Goal: Information Seeking & Learning: Learn about a topic

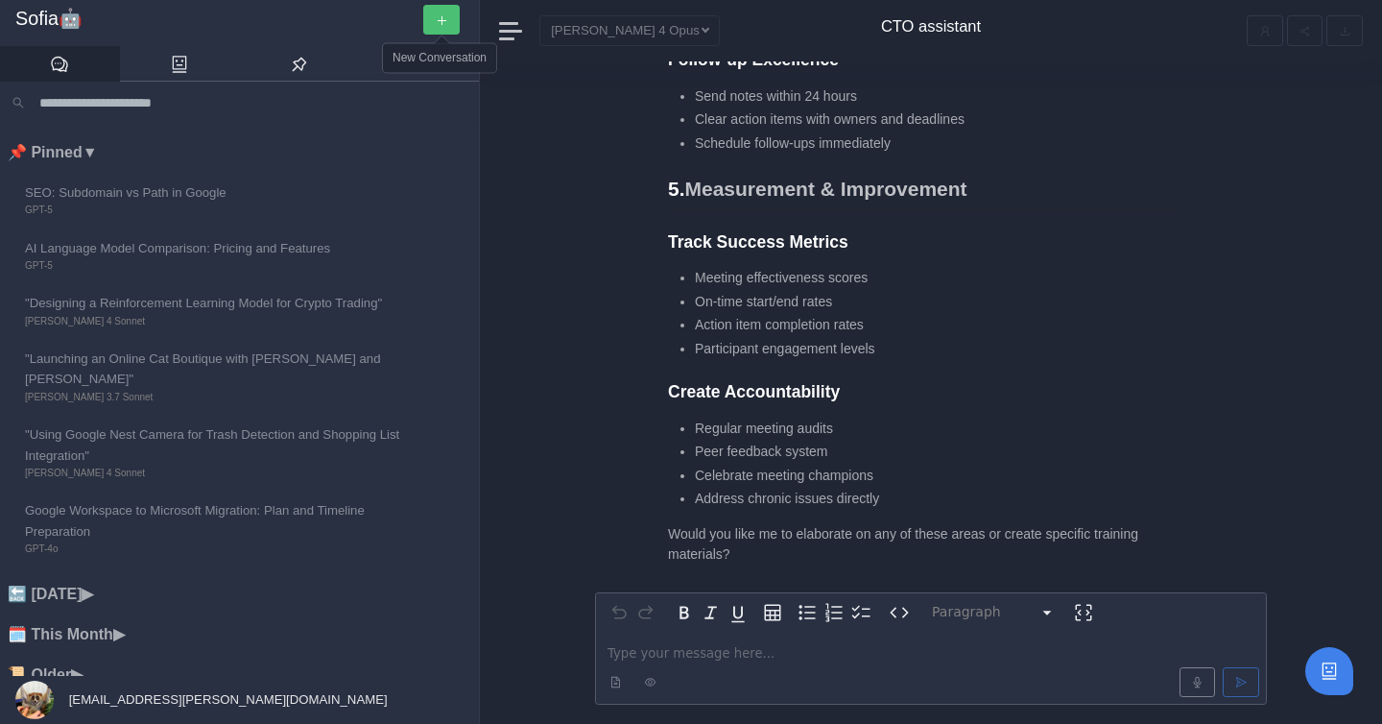
click at [448, 17] on button "button" at bounding box center [441, 20] width 36 height 30
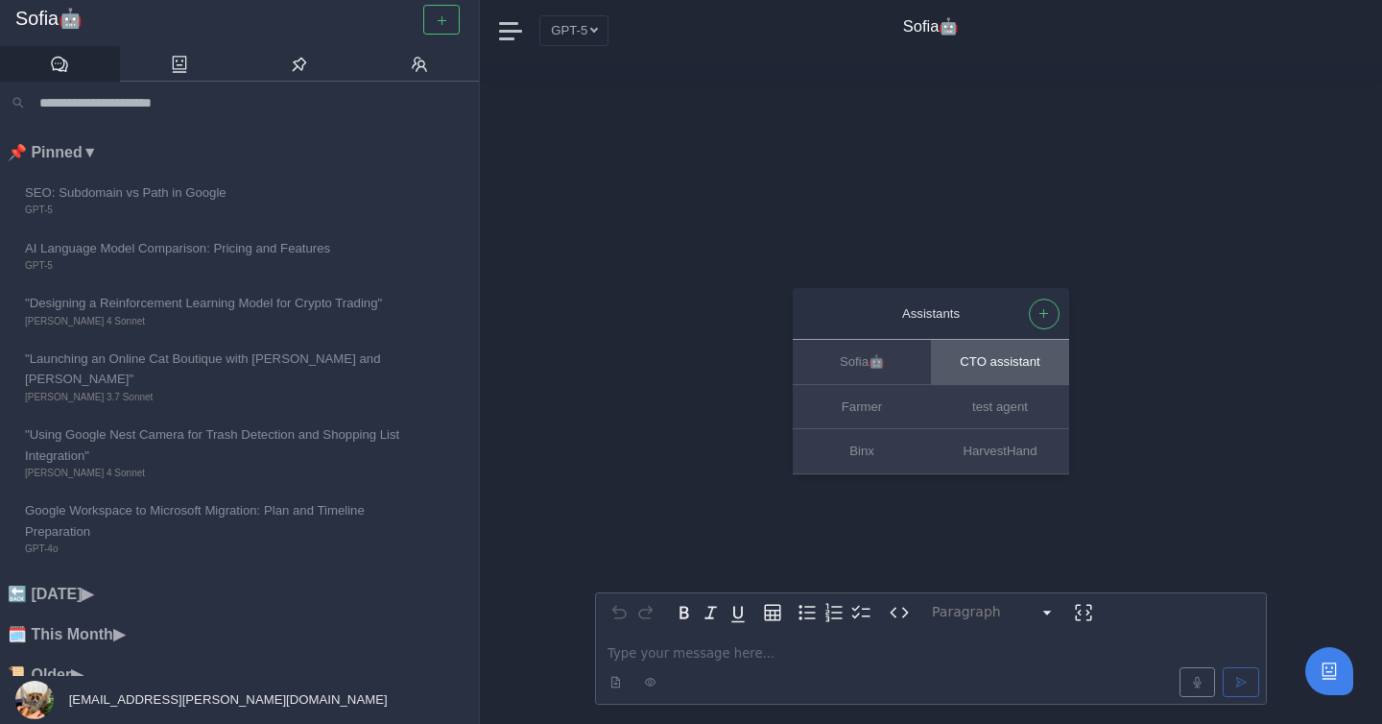
click at [983, 366] on button "CTO assistant" at bounding box center [1000, 363] width 138 height 44
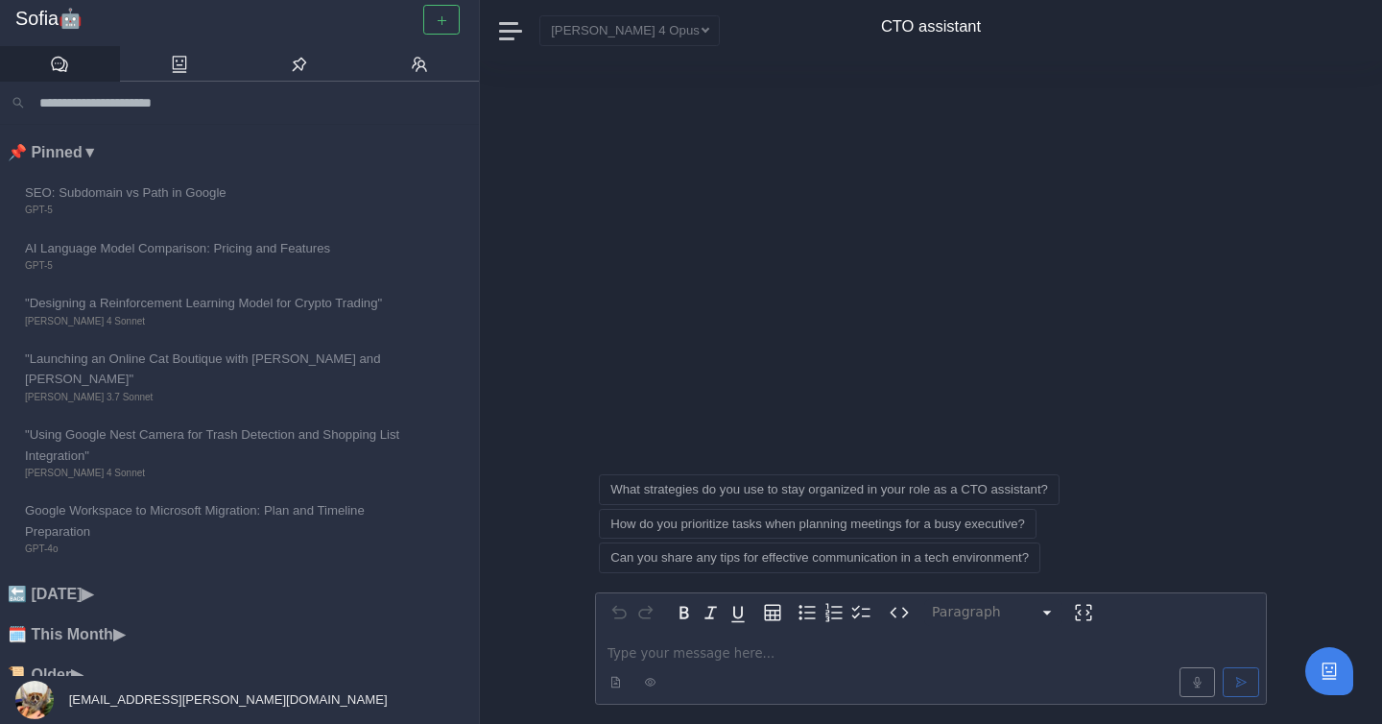
click at [698, 651] on p "editable markdown" at bounding box center [930, 653] width 647 height 20
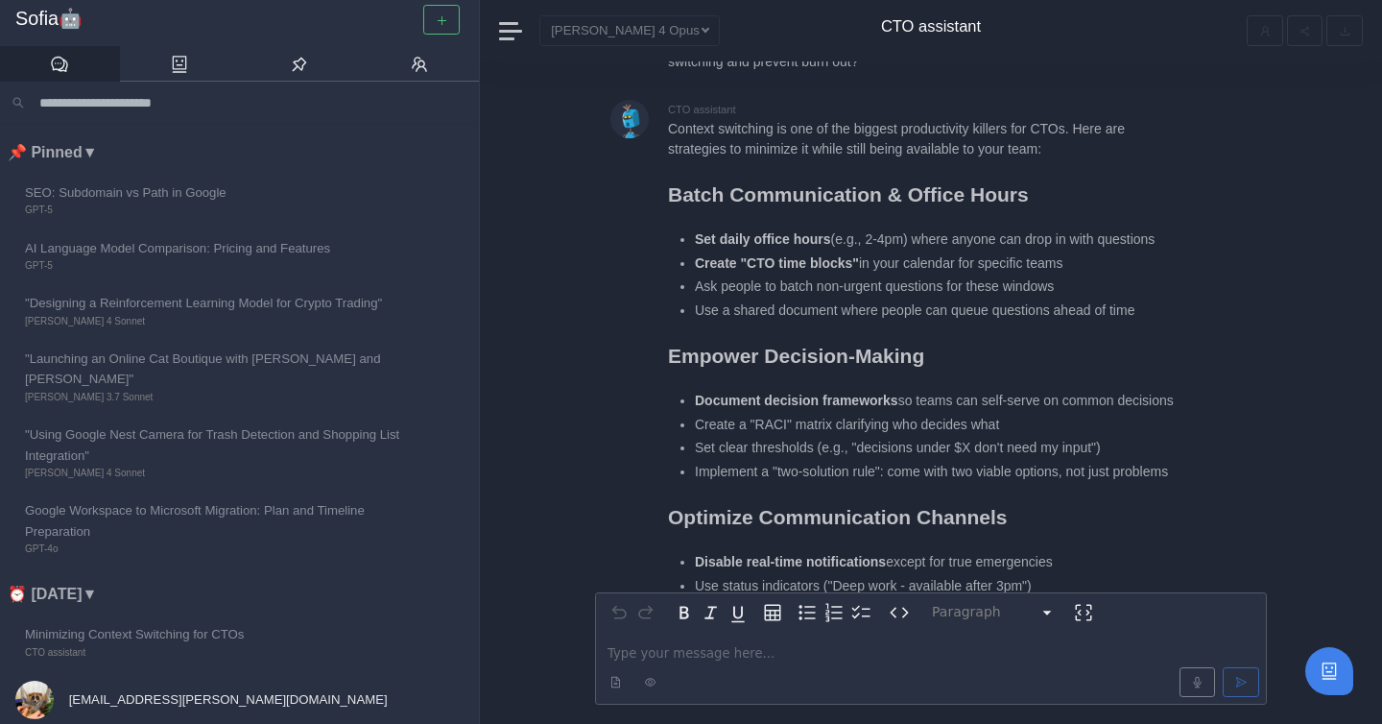
scroll to position [-430, 0]
drag, startPoint x: 701, startPoint y: 360, endPoint x: 868, endPoint y: 382, distance: 169.4
click at [869, 389] on li "Document decision frameworks so teams can self-serve on common decisions" at bounding box center [936, 399] width 482 height 20
click at [868, 389] on li "Document decision frameworks so teams can self-serve on common decisions" at bounding box center [936, 399] width 482 height 20
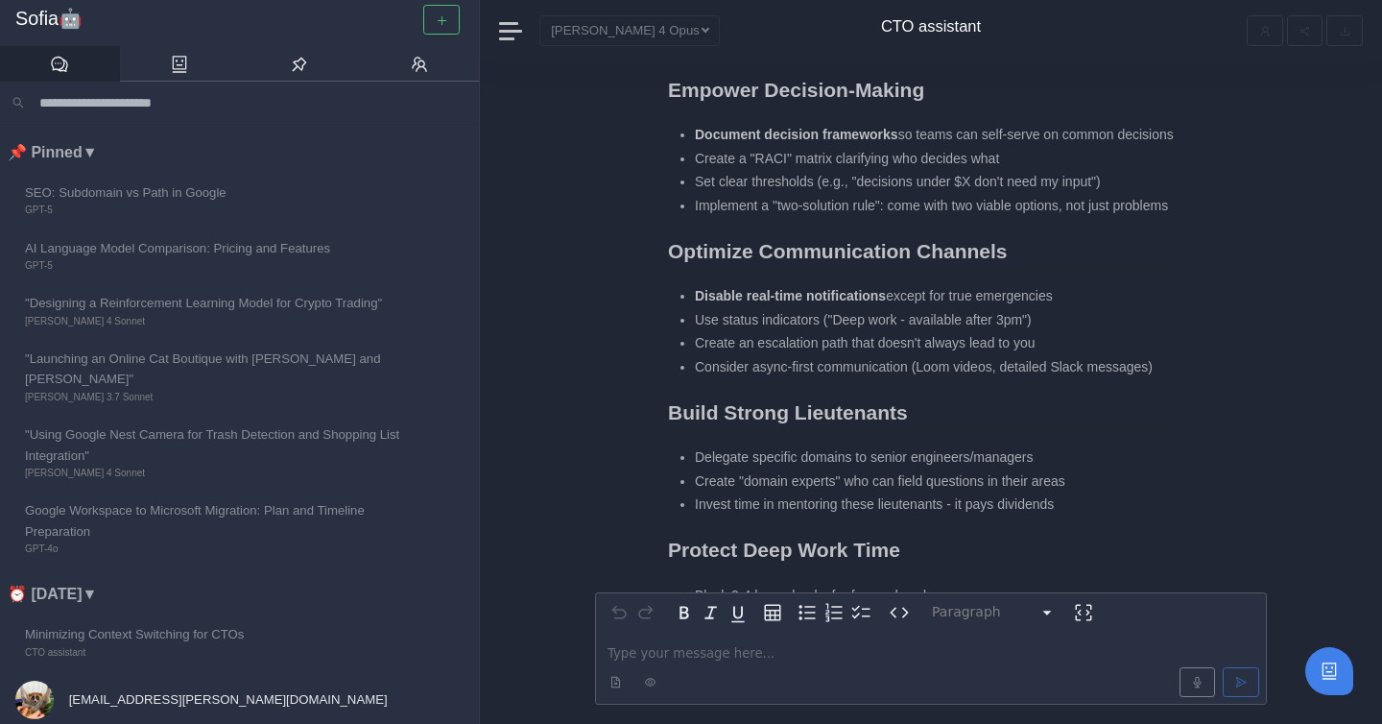
scroll to position [-161, 0]
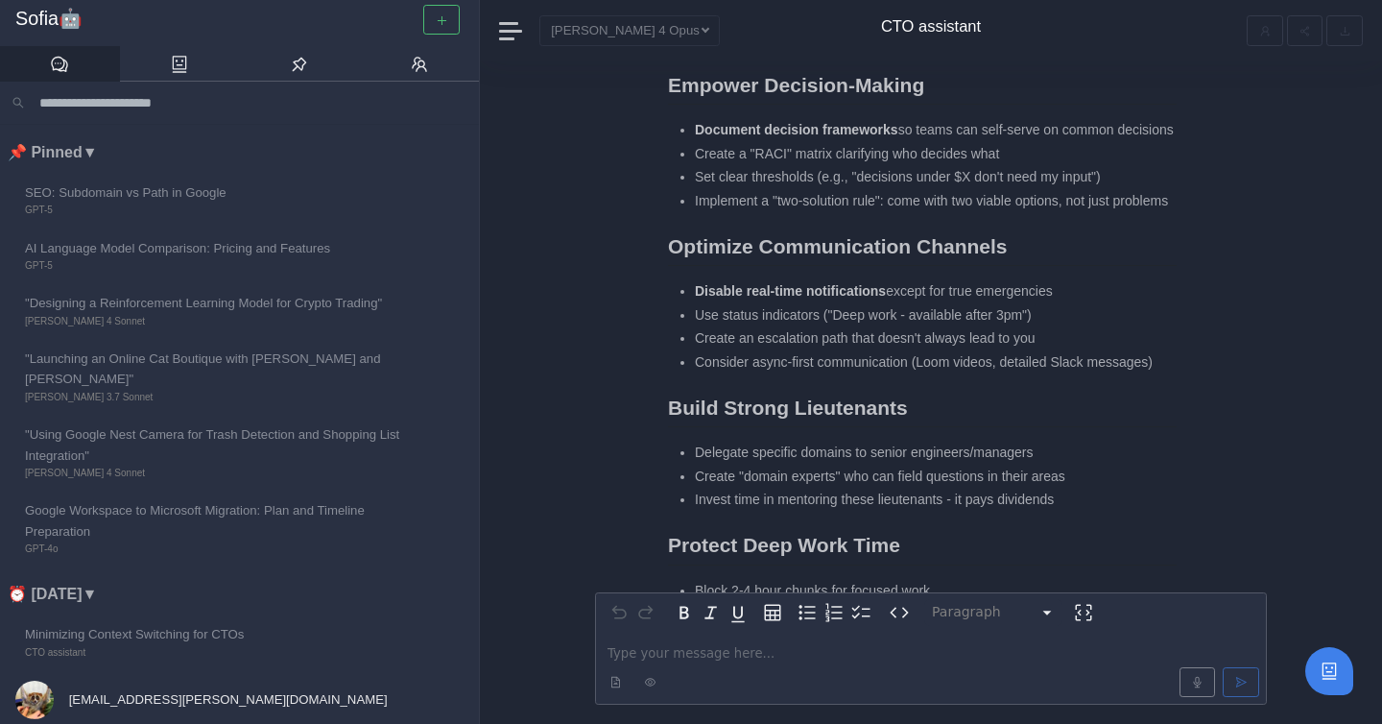
drag, startPoint x: 894, startPoint y: 292, endPoint x: 1077, endPoint y: 296, distance: 182.4
click at [1077, 296] on li "Disable real-time notifications except for true emergencies" at bounding box center [936, 291] width 482 height 20
click at [710, 316] on li "Use status indicators ("Deep work - available after 3pm")" at bounding box center [936, 315] width 482 height 20
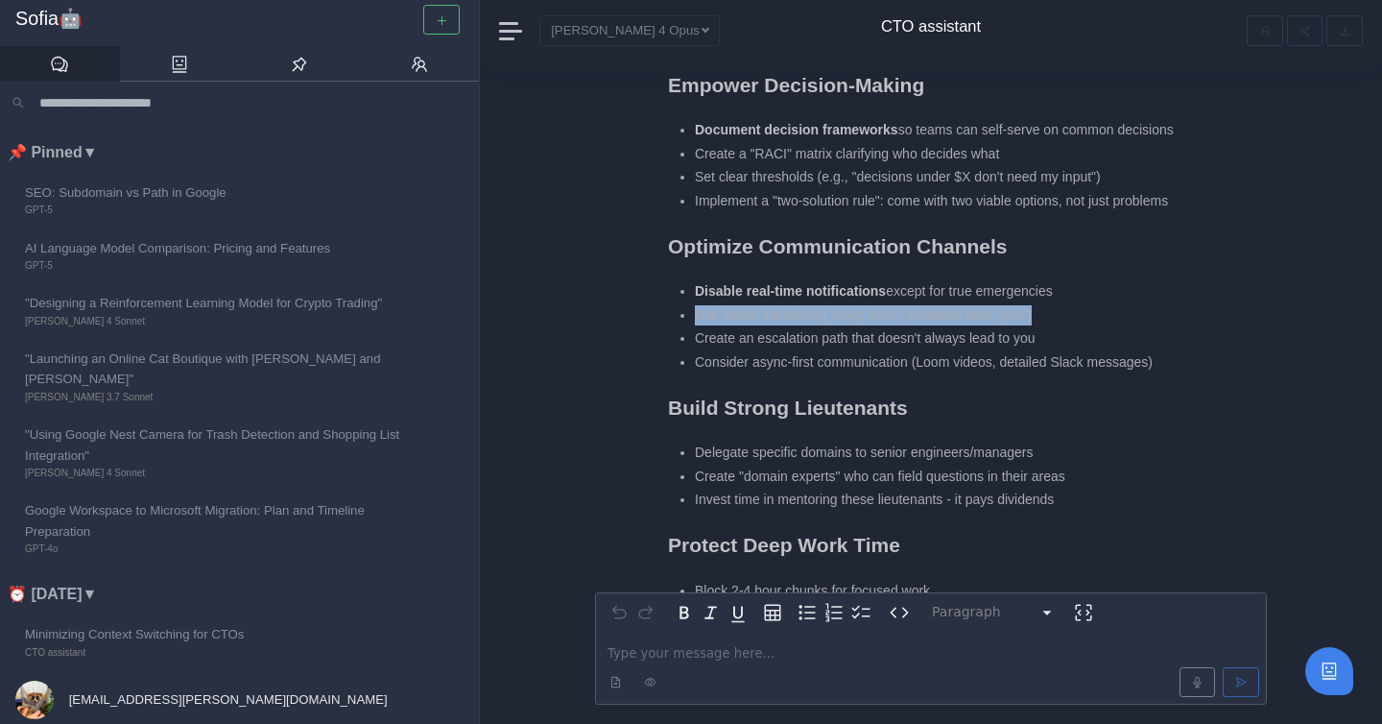
drag, startPoint x: 698, startPoint y: 316, endPoint x: 1071, endPoint y: 315, distance: 373.3
click at [1071, 315] on li "Use status indicators ("Deep work - available after 3pm")" at bounding box center [936, 315] width 482 height 20
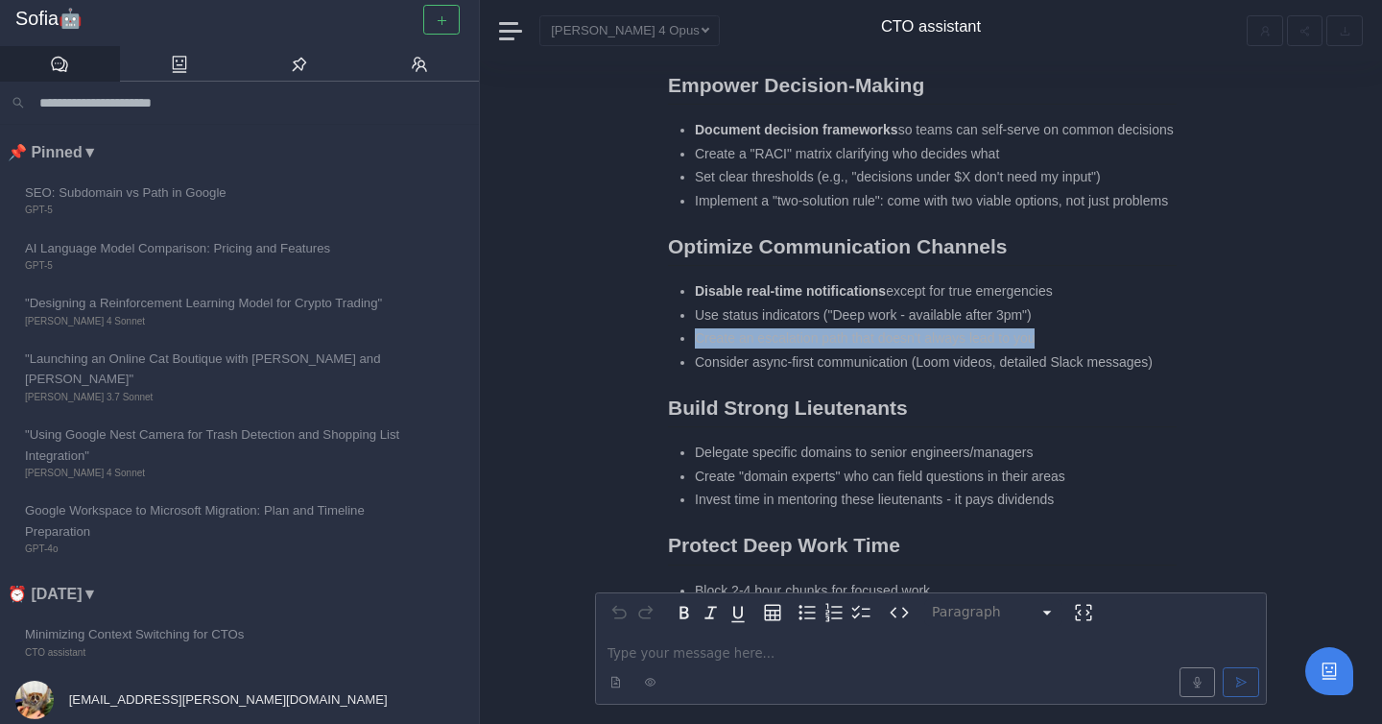
drag, startPoint x: 692, startPoint y: 333, endPoint x: 1057, endPoint y: 346, distance: 364.9
click at [1057, 346] on ul "Disable real-time notifications except for true emergencies Use status indicato…" at bounding box center [922, 326] width 509 height 91
click at [799, 337] on li "Create an escalation path that doesn't always lead to you" at bounding box center [936, 338] width 482 height 20
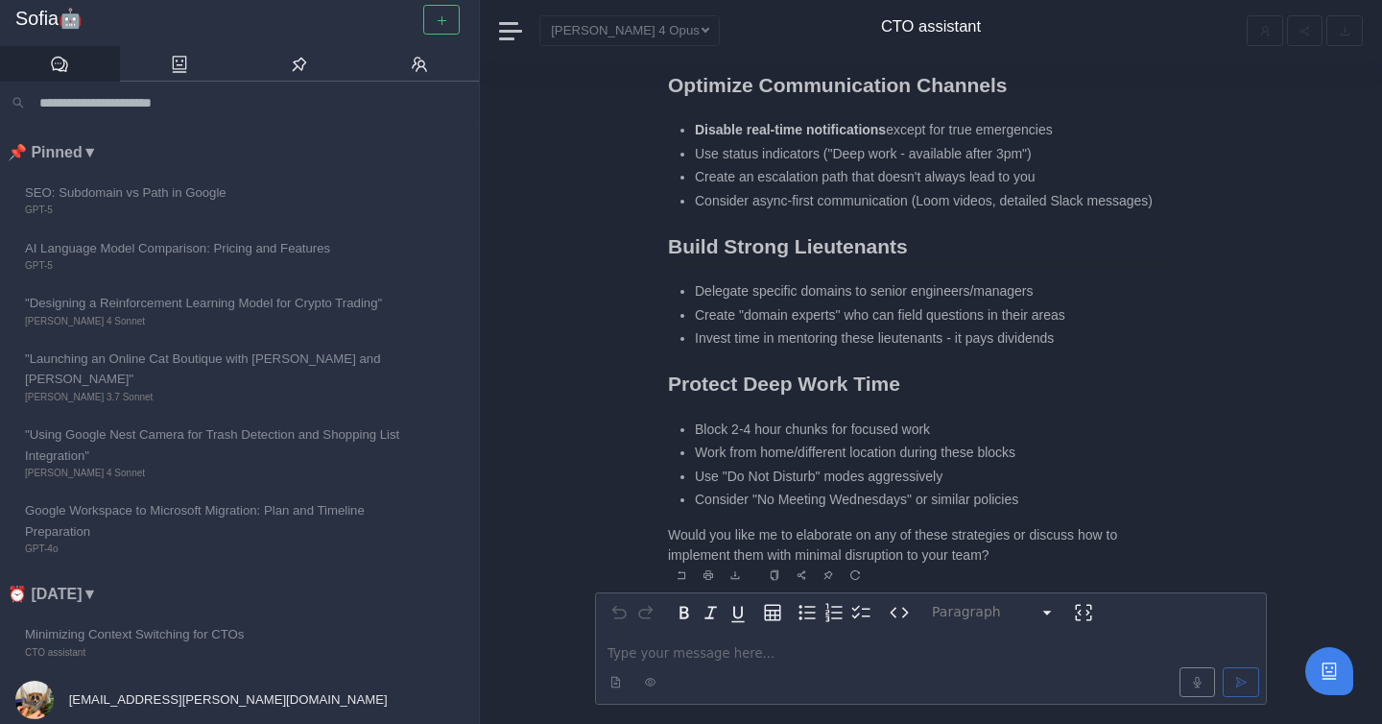
scroll to position [0, 0]
drag, startPoint x: 706, startPoint y: 283, endPoint x: 946, endPoint y: 300, distance: 240.5
click at [953, 300] on ul "Delegate specific domains to senior engineers/managers Create "domain experts" …" at bounding box center [922, 313] width 509 height 67
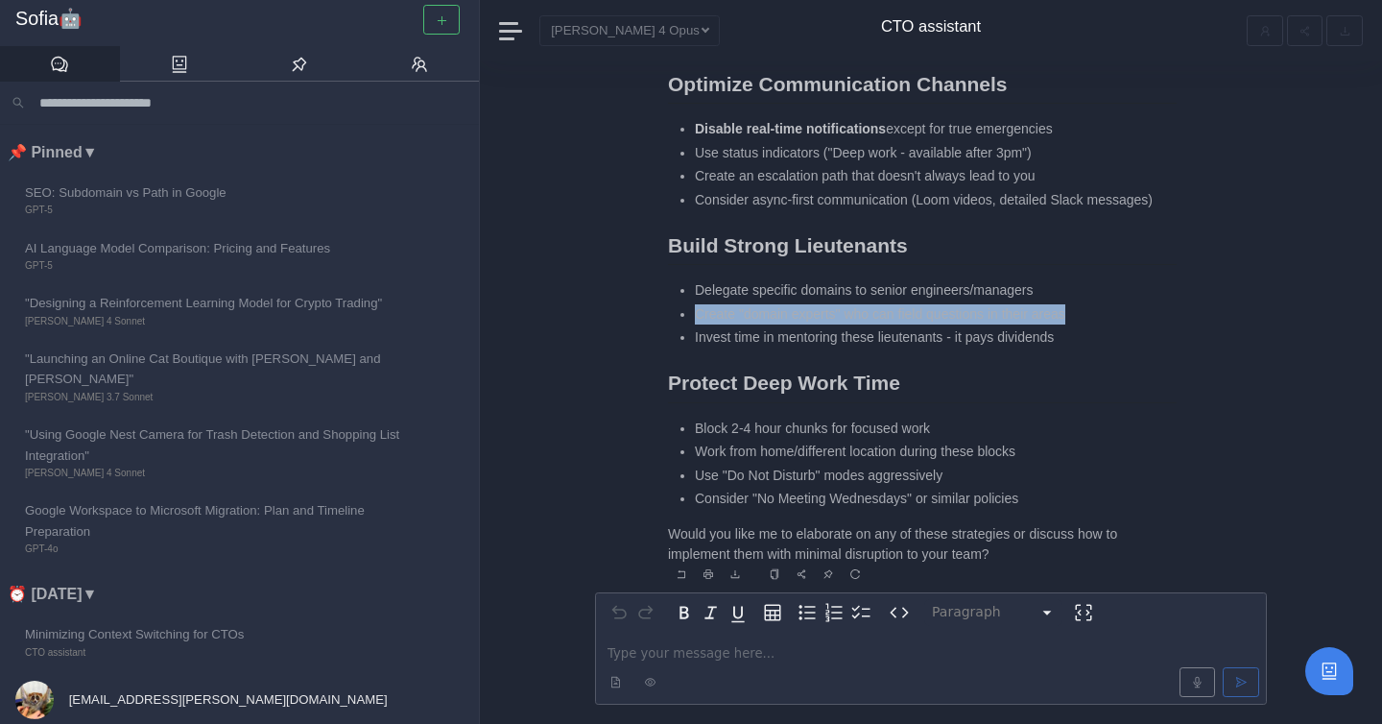
drag, startPoint x: 689, startPoint y: 316, endPoint x: 1122, endPoint y: 314, distance: 432.8
click at [1122, 314] on ul "Delegate specific domains to senior engineers/managers Create "domain experts" …" at bounding box center [922, 313] width 509 height 67
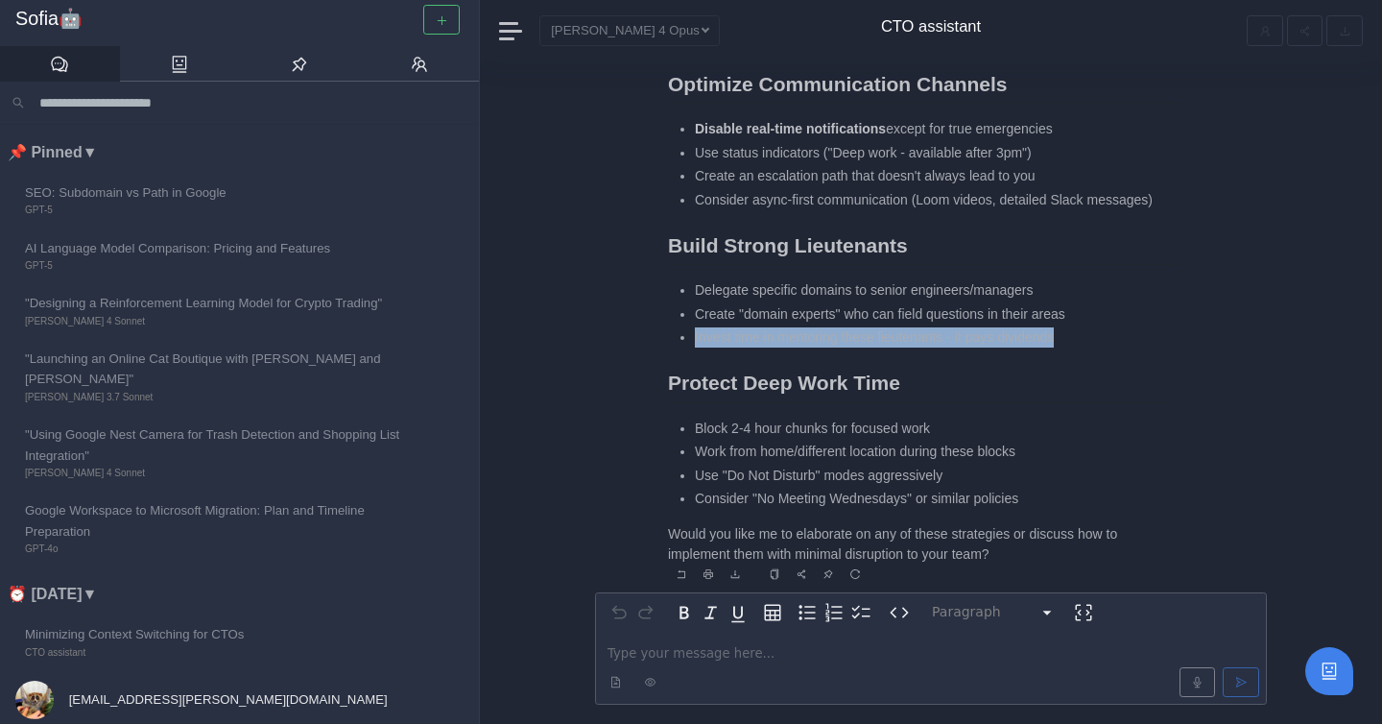
drag, startPoint x: 680, startPoint y: 337, endPoint x: 1069, endPoint y: 331, distance: 388.7
click at [1069, 331] on ul "Delegate specific domains to senior engineers/managers Create "domain experts" …" at bounding box center [922, 313] width 509 height 67
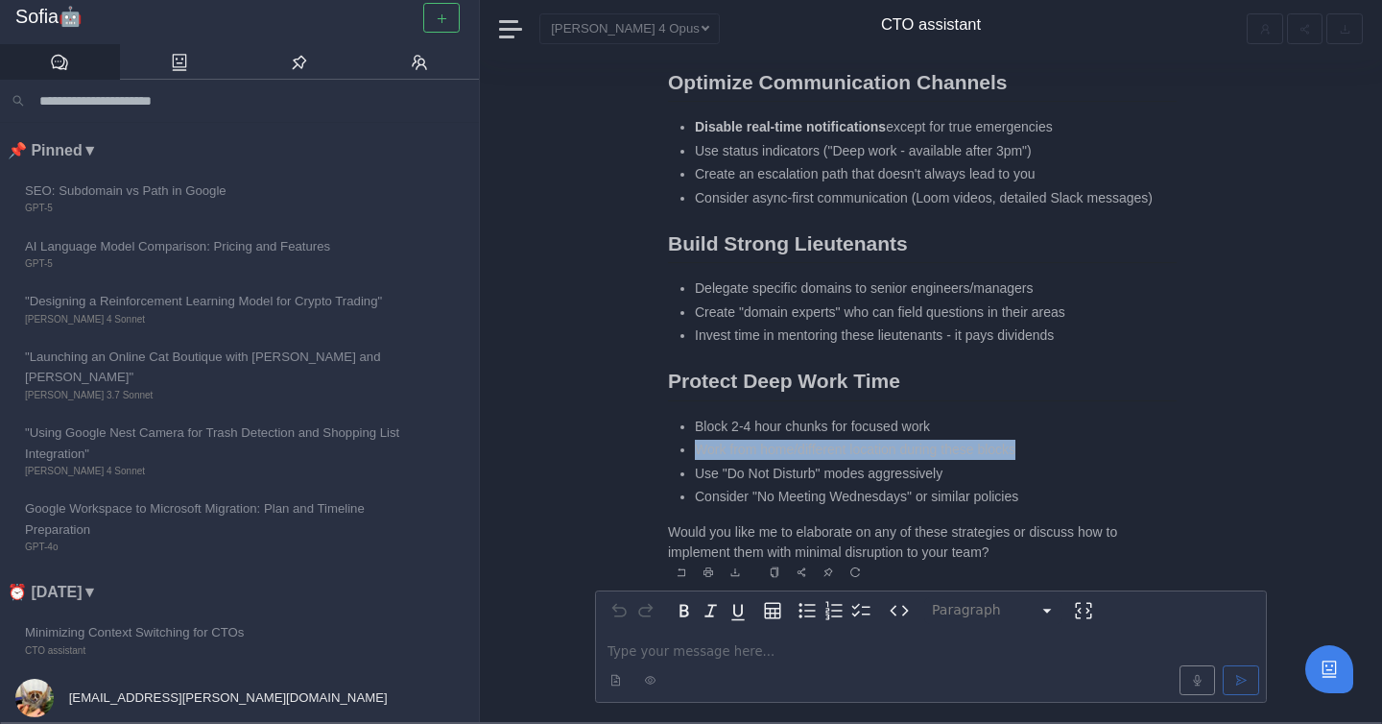
drag, startPoint x: 690, startPoint y: 458, endPoint x: 1090, endPoint y: 454, distance: 400.2
click at [1093, 456] on ul "Block 2-4 hour chunks for focused work Work from home/different location during…" at bounding box center [922, 461] width 509 height 91
drag, startPoint x: 689, startPoint y: 431, endPoint x: 1057, endPoint y: 445, distance: 367.8
click at [1057, 445] on ul "Block 2-4 hour chunks for focused work Work from home/different location during…" at bounding box center [922, 461] width 509 height 91
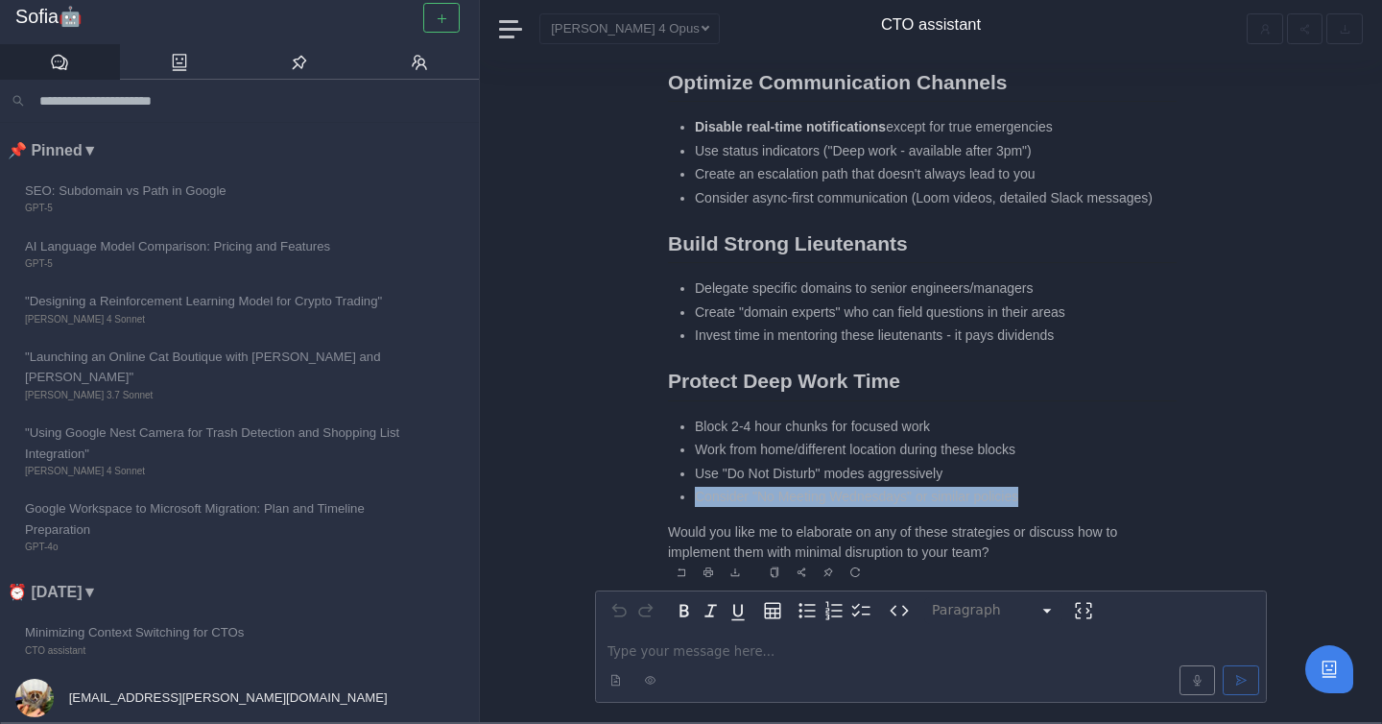
drag, startPoint x: 680, startPoint y: 496, endPoint x: 1119, endPoint y: 503, distance: 438.6
click at [1119, 503] on ul "Block 2-4 hour chunks for focused work Work from home/different location during…" at bounding box center [922, 461] width 509 height 91
click at [1119, 503] on li "Consider "No Meeting Wednesdays" or similar policies" at bounding box center [936, 497] width 482 height 20
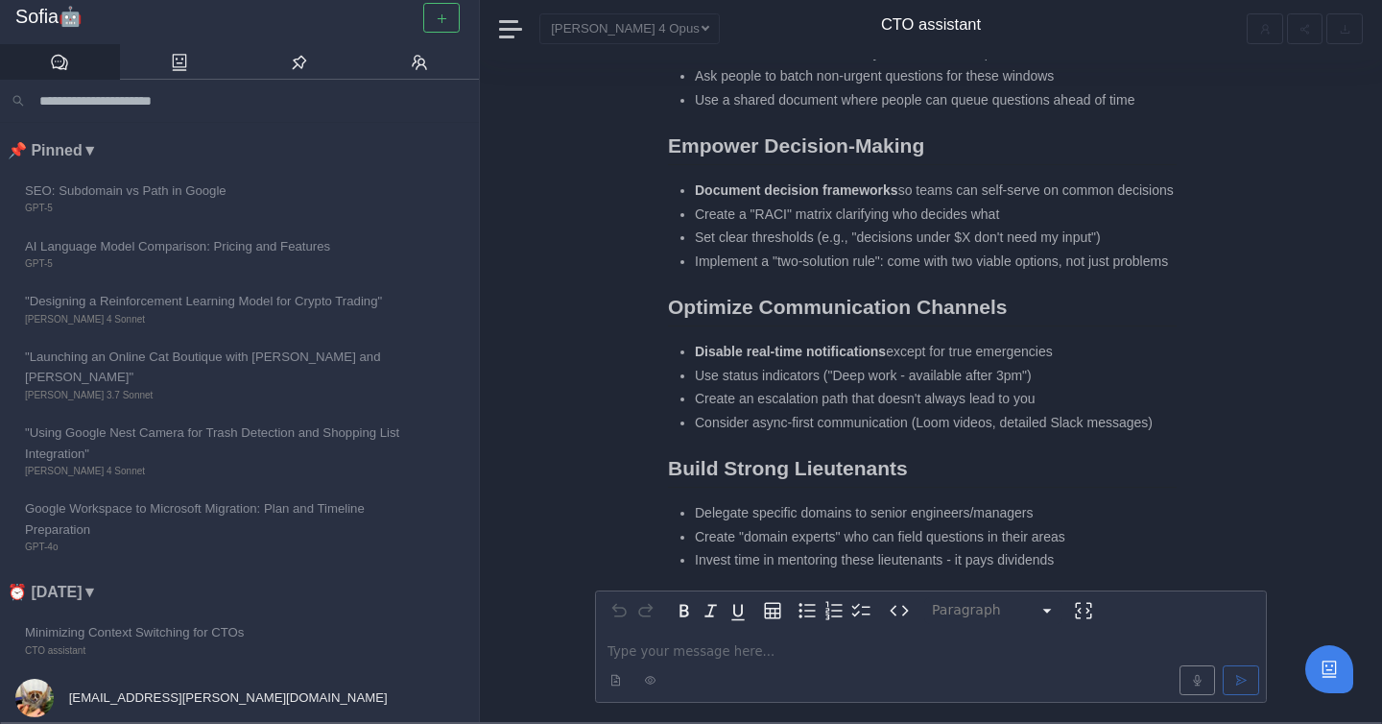
scroll to position [0, 0]
